Goal: Find specific page/section: Find specific page/section

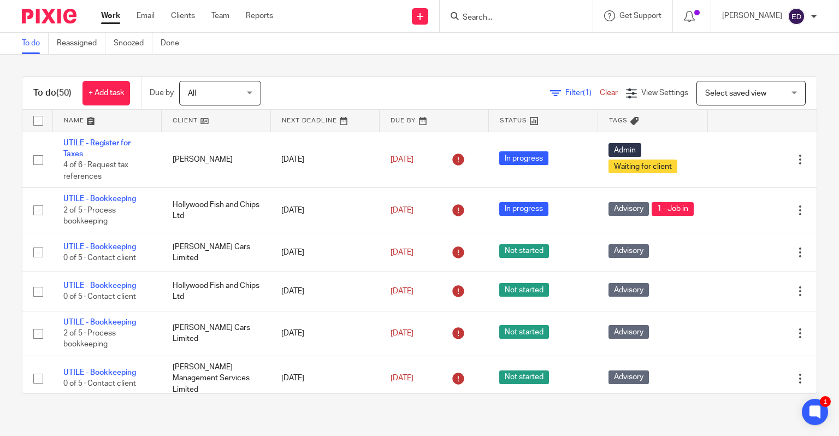
click at [540, 22] on form at bounding box center [520, 16] width 116 height 14
click at [513, 22] on form at bounding box center [520, 16] width 116 height 14
click at [513, 19] on input "Search" at bounding box center [511, 18] width 98 height 10
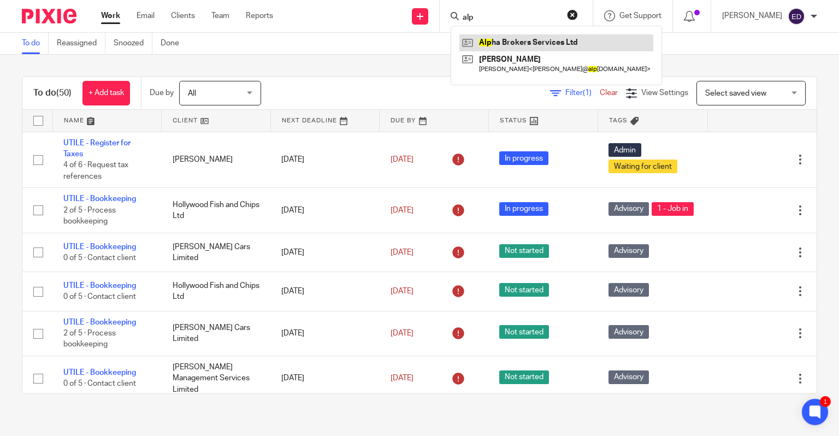
type input "alp"
click at [515, 38] on link at bounding box center [557, 42] width 194 height 16
